Goal: Transaction & Acquisition: Purchase product/service

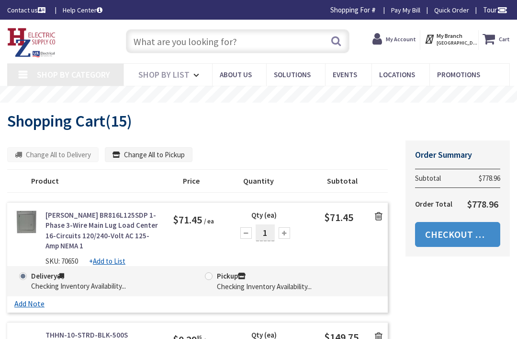
type input "[PERSON_NAME][GEOGRAPHIC_DATA], [GEOGRAPHIC_DATA]"
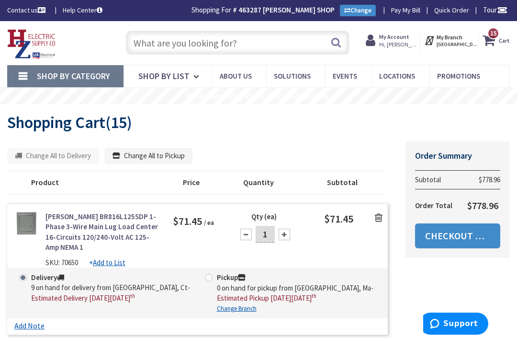
click at [377, 220] on icon at bounding box center [379, 218] width 8 height 10
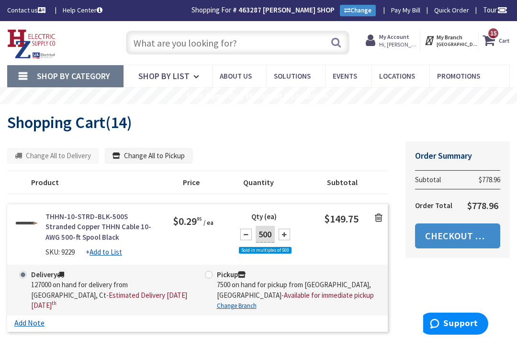
click at [382, 215] on icon at bounding box center [379, 218] width 8 height 10
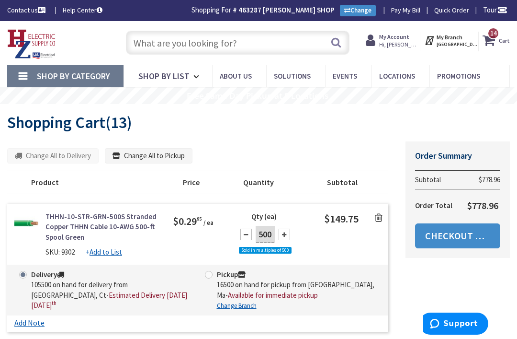
click at [377, 217] on icon at bounding box center [379, 218] width 8 height 10
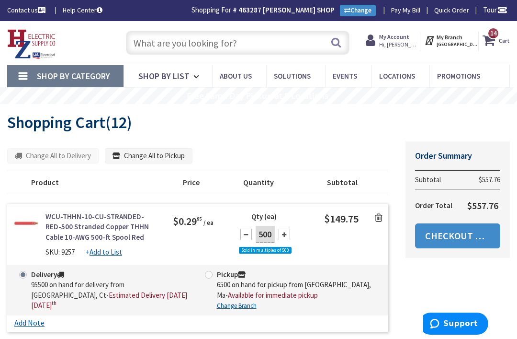
click at [380, 217] on icon at bounding box center [379, 218] width 8 height 10
click at [379, 217] on icon at bounding box center [379, 218] width 8 height 10
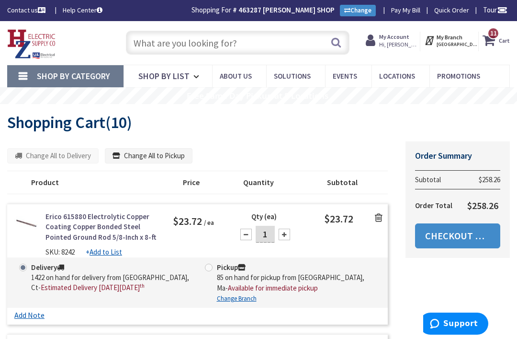
click at [379, 213] on icon at bounding box center [379, 218] width 8 height 10
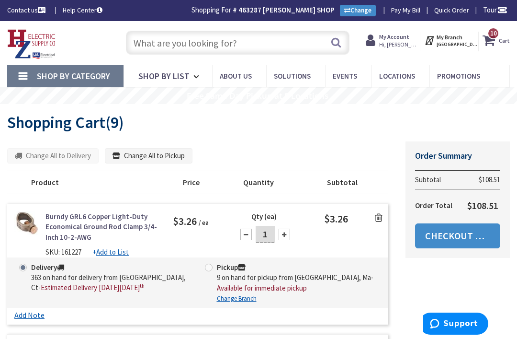
click at [376, 215] on icon at bounding box center [379, 218] width 8 height 10
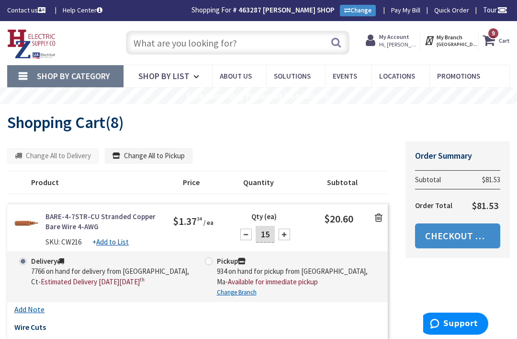
click at [375, 214] on icon at bounding box center [379, 218] width 8 height 10
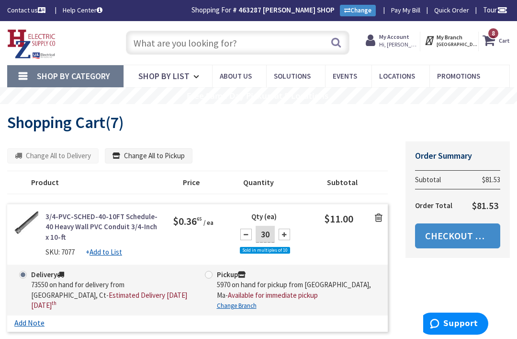
click at [380, 213] on icon at bounding box center [379, 218] width 8 height 10
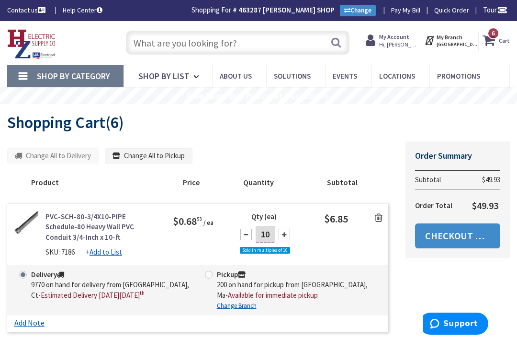
click at [379, 216] on icon at bounding box center [379, 218] width 8 height 10
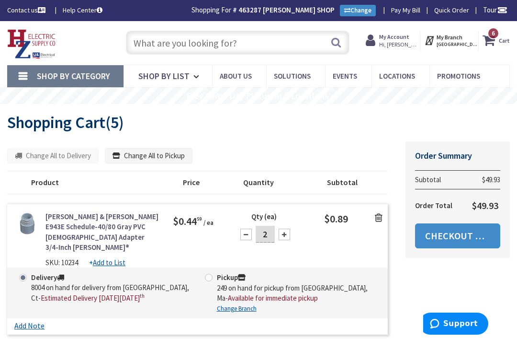
click at [379, 216] on icon at bounding box center [379, 218] width 8 height 10
click at [378, 215] on icon at bounding box center [379, 218] width 8 height 10
click at [381, 210] on link at bounding box center [379, 217] width 18 height 14
click at [384, 211] on link at bounding box center [379, 217] width 18 height 14
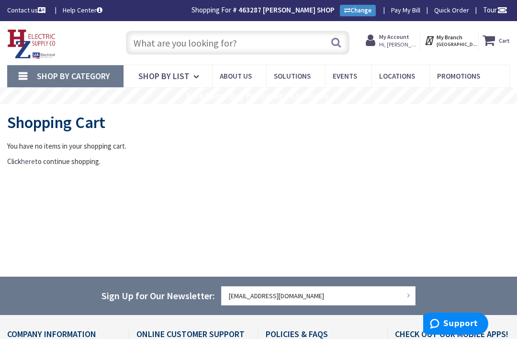
click at [270, 34] on input "text" at bounding box center [238, 43] width 224 height 24
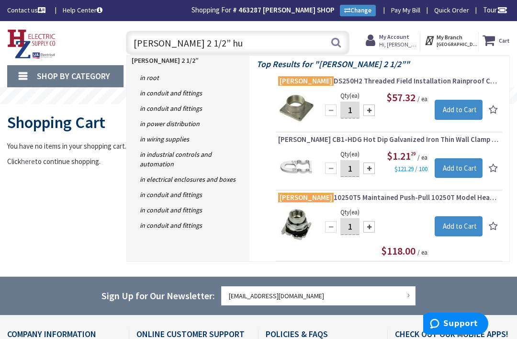
type input "Eaton 2 1/2” hub"
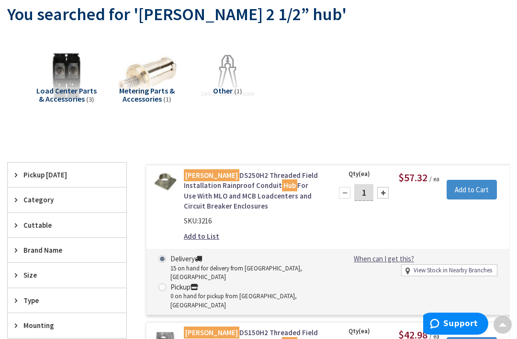
scroll to position [157, 0]
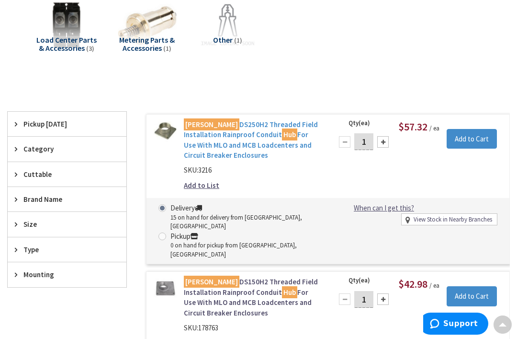
click at [287, 133] on link "Eaton DS250H2 Threaded Field Installation Rainproof Conduit Hub For Use With ML…" at bounding box center [252, 139] width 137 height 41
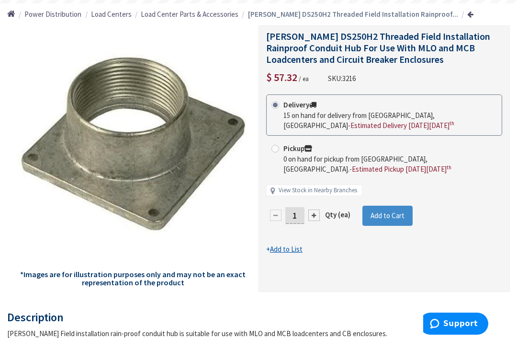
scroll to position [111, 0]
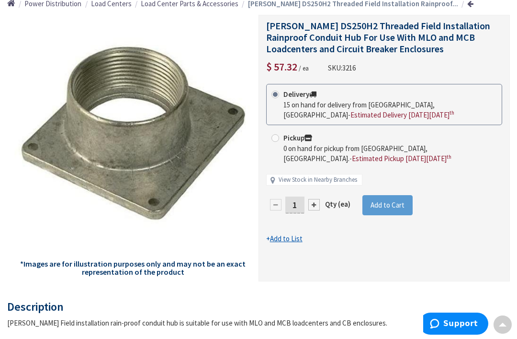
click at [400, 202] on span "Add to Cart" at bounding box center [388, 204] width 34 height 9
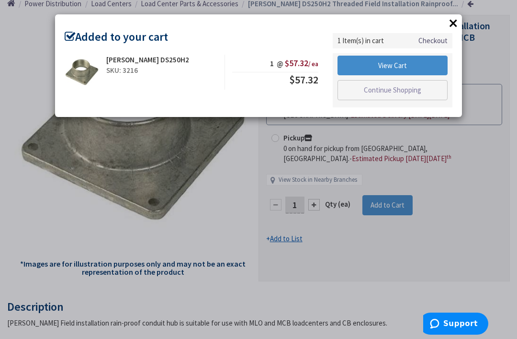
click at [454, 16] on button "×" at bounding box center [454, 23] width 14 height 14
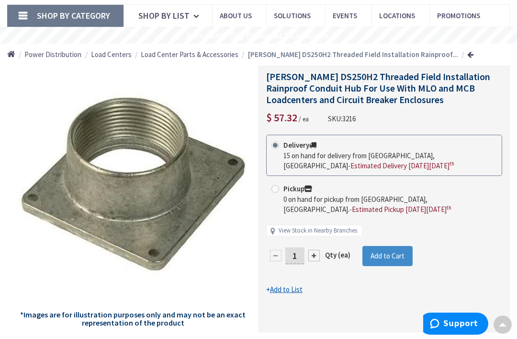
scroll to position [0, 0]
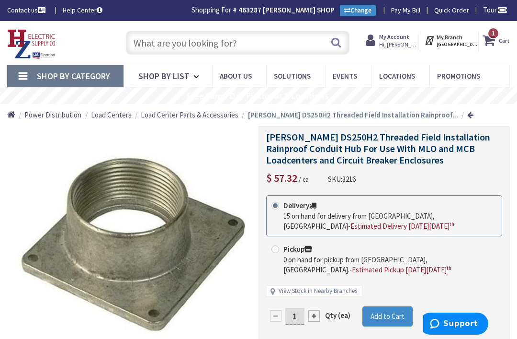
click at [238, 54] on input "text" at bounding box center [238, 43] width 224 height 24
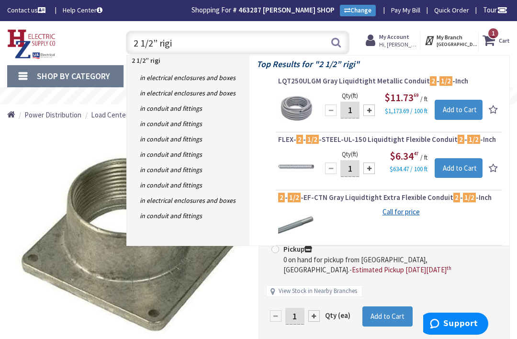
type input "2 1/2” rigid"
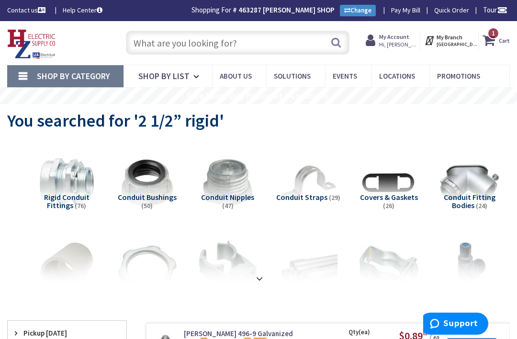
click at [269, 44] on input "text" at bounding box center [238, 43] width 224 height 24
type input "2"
type input ","
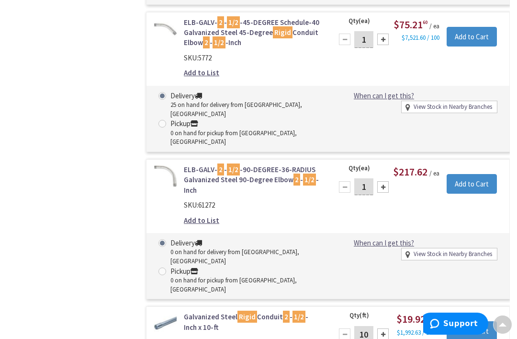
scroll to position [1025, 0]
click at [384, 330] on div at bounding box center [383, 335] width 11 height 11
type input "20"
click at [480, 321] on input "Add to Cart" at bounding box center [472, 331] width 50 height 20
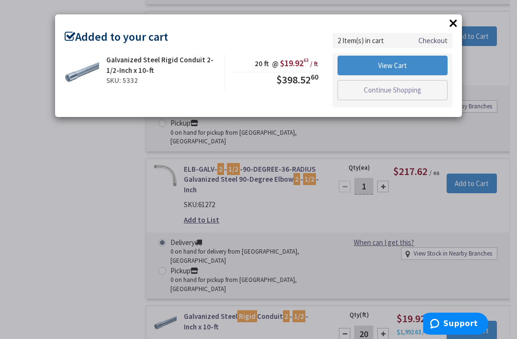
click at [458, 17] on button "×" at bounding box center [454, 23] width 14 height 14
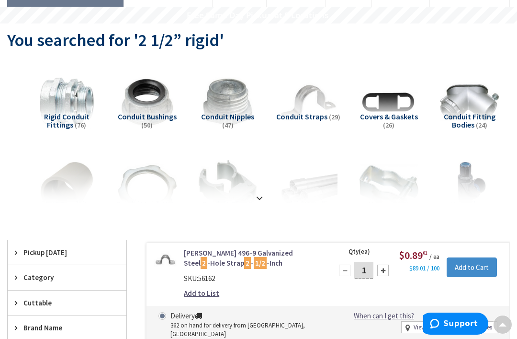
scroll to position [0, 0]
